Goal: Task Accomplishment & Management: Manage account settings

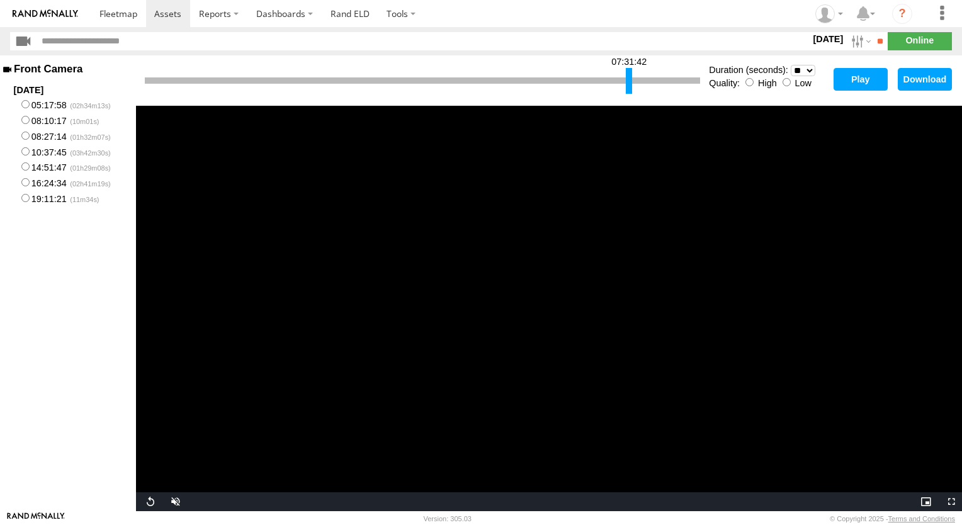
select select "**"
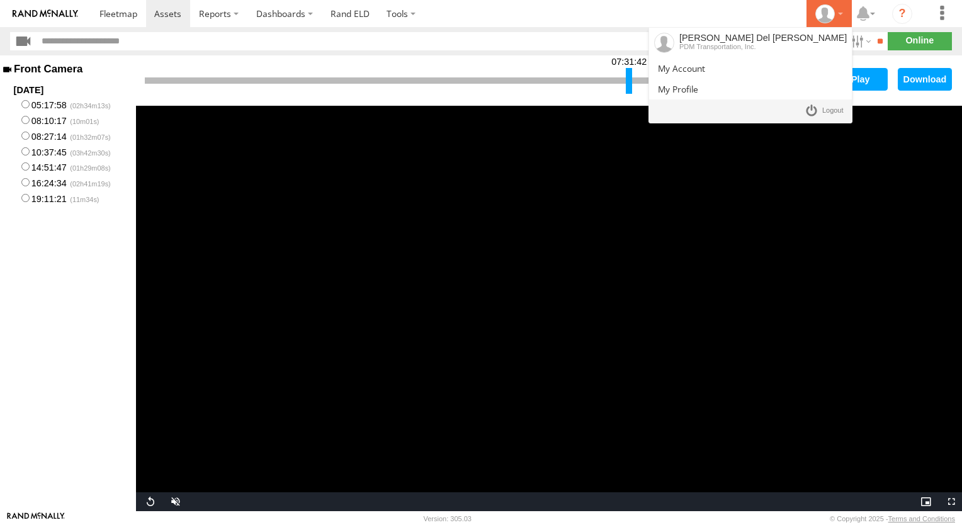
click at [841, 14] on div at bounding box center [829, 13] width 37 height 19
click at [829, 108] on span at bounding box center [832, 111] width 21 height 14
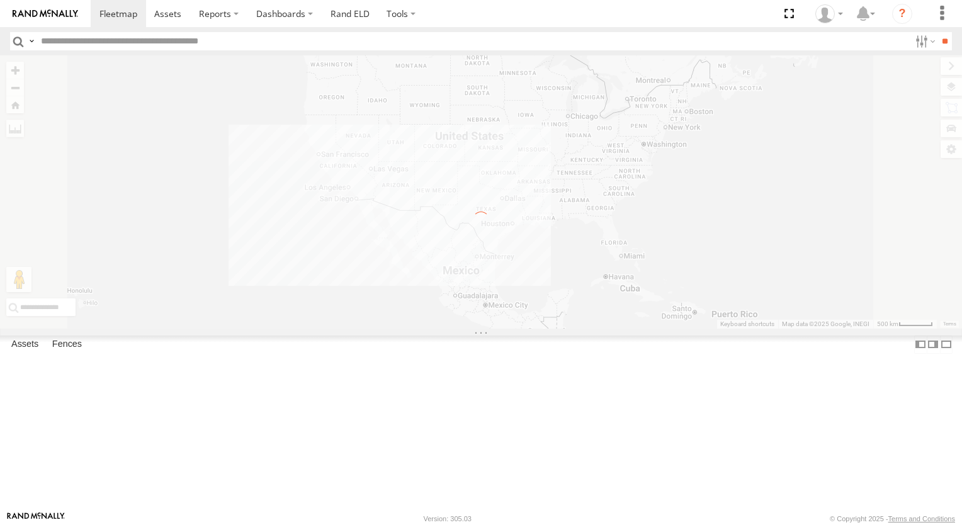
click at [0, 0] on label at bounding box center [0, 0] width 0 height 0
click at [482, 256] on div "← Move left → Move right ↑ Move up ↓ Move down + Zoom in - Zoom out Home Jump l…" at bounding box center [481, 191] width 962 height 273
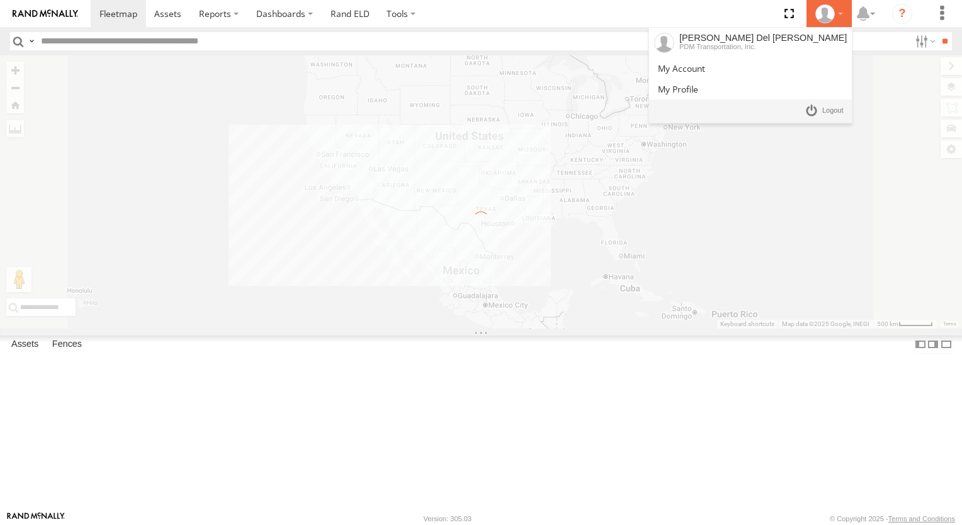
click at [836, 8] on div at bounding box center [829, 13] width 37 height 19
click at [836, 113] on span at bounding box center [832, 111] width 21 height 14
